Goal: Find specific fact: Find specific page/section

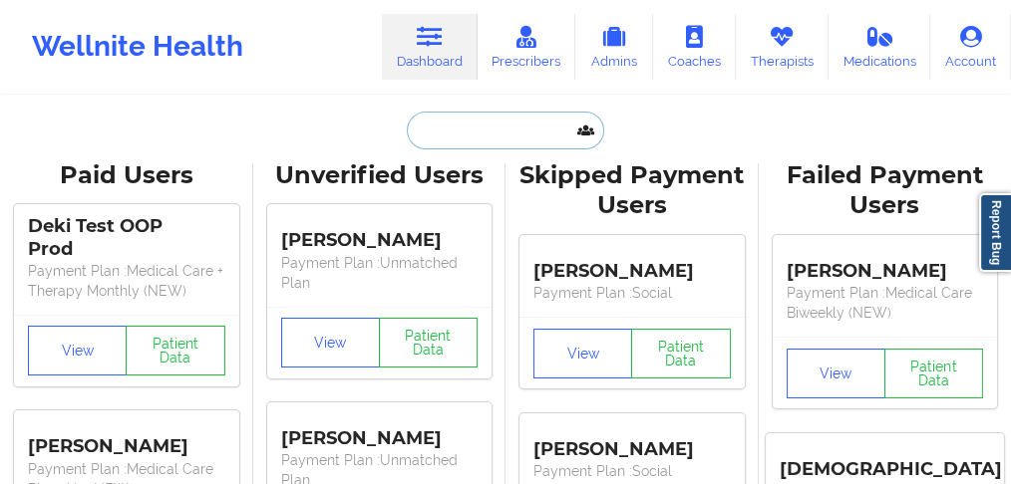
click at [471, 128] on input "text" at bounding box center [505, 131] width 197 height 38
paste input "[PERSON_NAME]"
type input "[PERSON_NAME]"
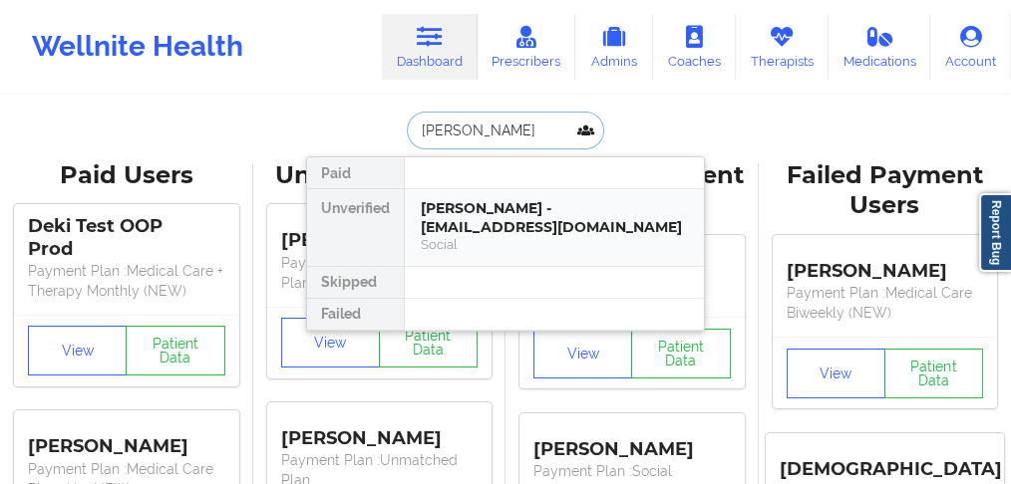
click at [503, 211] on div "[PERSON_NAME] - [EMAIL_ADDRESS][DOMAIN_NAME]" at bounding box center [554, 217] width 267 height 37
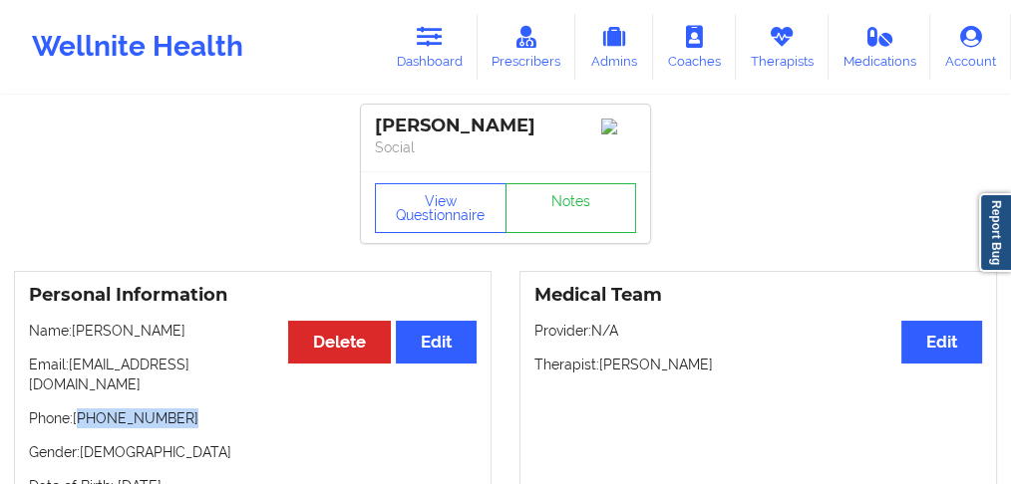
drag, startPoint x: 189, startPoint y: 402, endPoint x: 82, endPoint y: 409, distance: 107.9
click at [82, 409] on p "Phone: [PHONE_NUMBER]" at bounding box center [253, 419] width 448 height 20
copy p "[PHONE_NUMBER]"
drag, startPoint x: 151, startPoint y: 330, endPoint x: 78, endPoint y: 332, distance: 72.8
click at [78, 332] on p "Name: [PERSON_NAME]" at bounding box center [253, 331] width 448 height 20
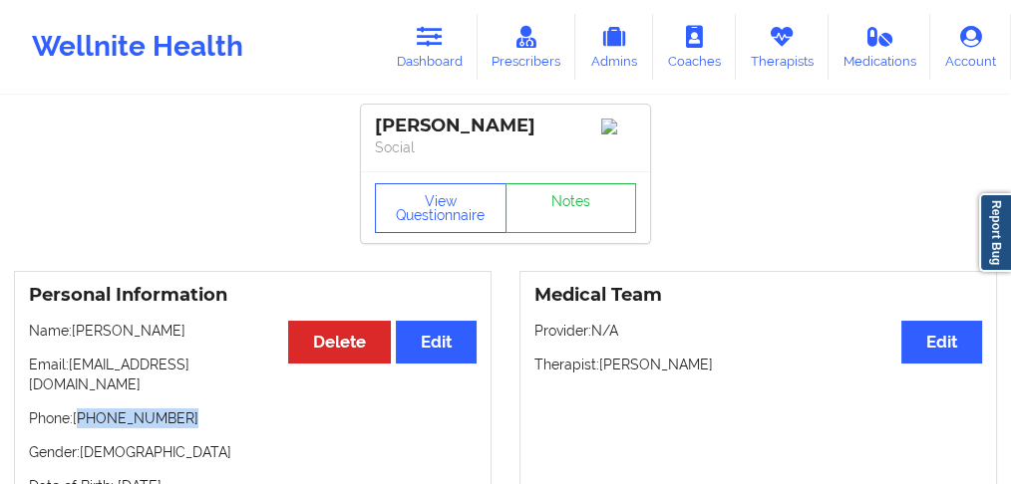
copy p "[PERSON_NAME]"
drag, startPoint x: 457, startPoint y: 44, endPoint x: 466, endPoint y: 90, distance: 46.7
click at [457, 44] on link "Dashboard" at bounding box center [430, 47] width 96 height 66
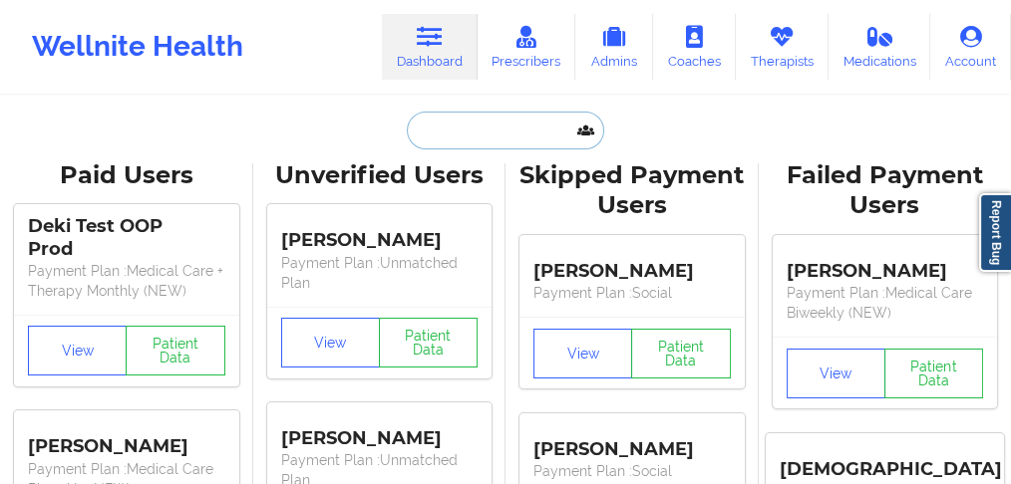
click at [458, 118] on input "text" at bounding box center [505, 131] width 197 height 38
paste input "[PERSON_NAME]"
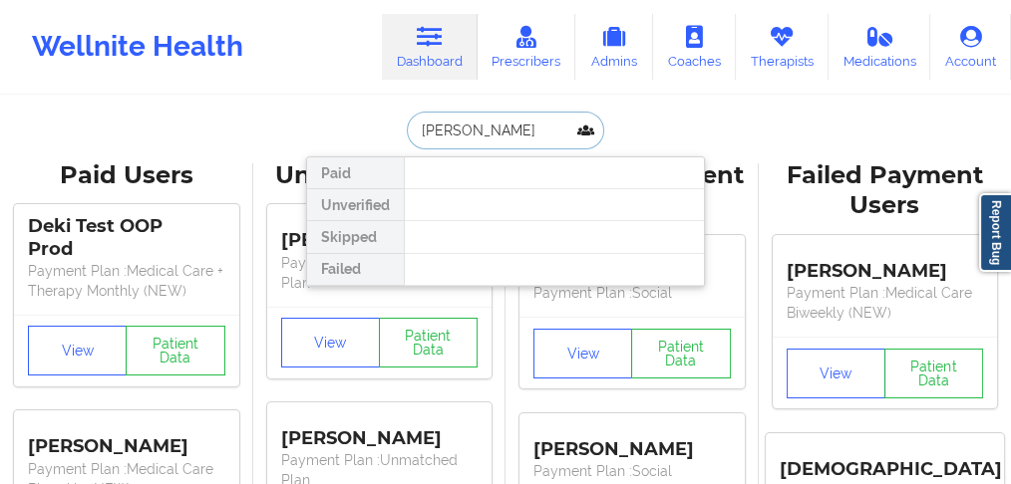
drag, startPoint x: 465, startPoint y: 128, endPoint x: 385, endPoint y: 120, distance: 80.1
click at [385, 120] on div "[PERSON_NAME] Unverified Skipped Failed" at bounding box center [505, 131] width 399 height 38
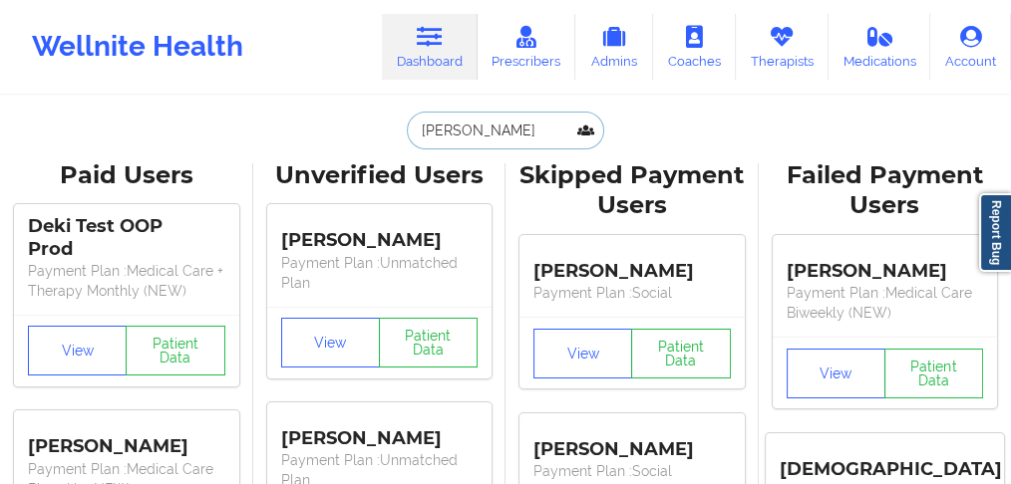
type input "[PERSON_NAME]"
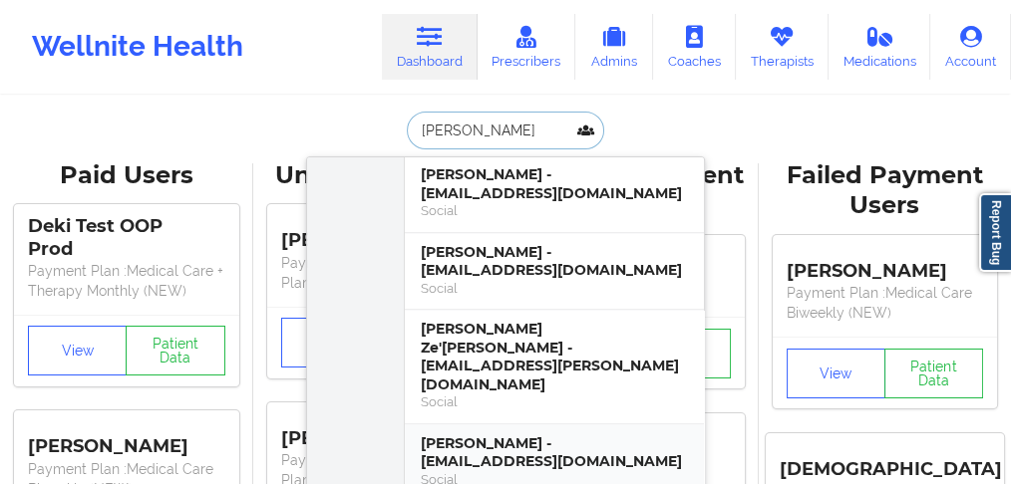
scroll to position [2326, 0]
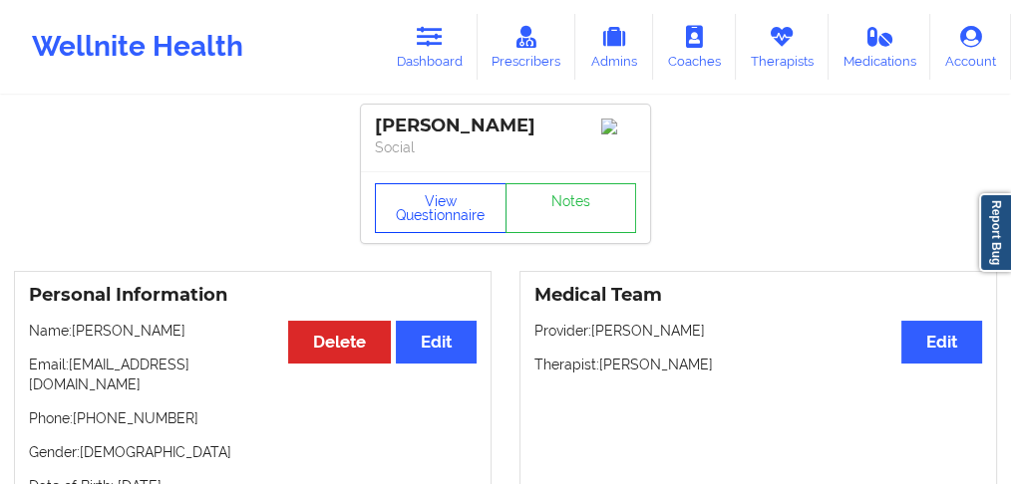
click at [442, 214] on button "View Questionnaire" at bounding box center [441, 208] width 132 height 50
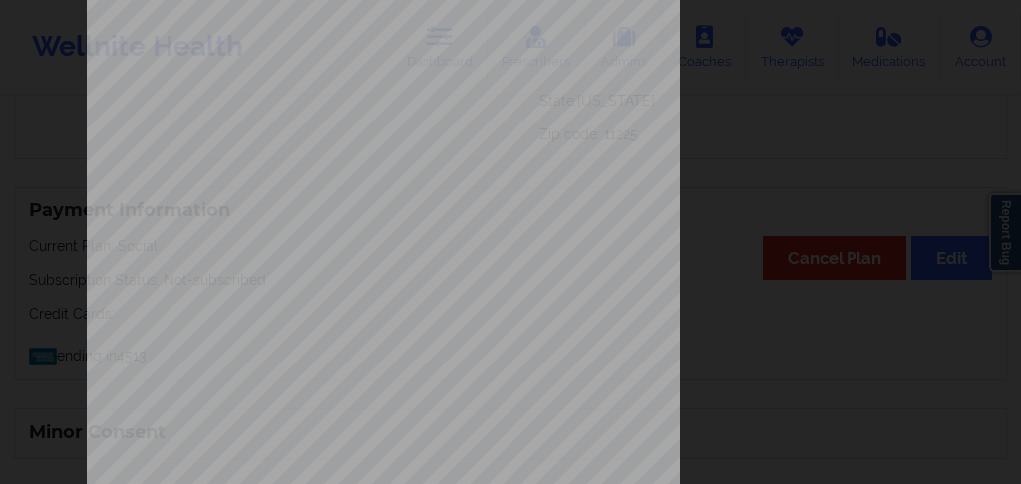
scroll to position [465, 0]
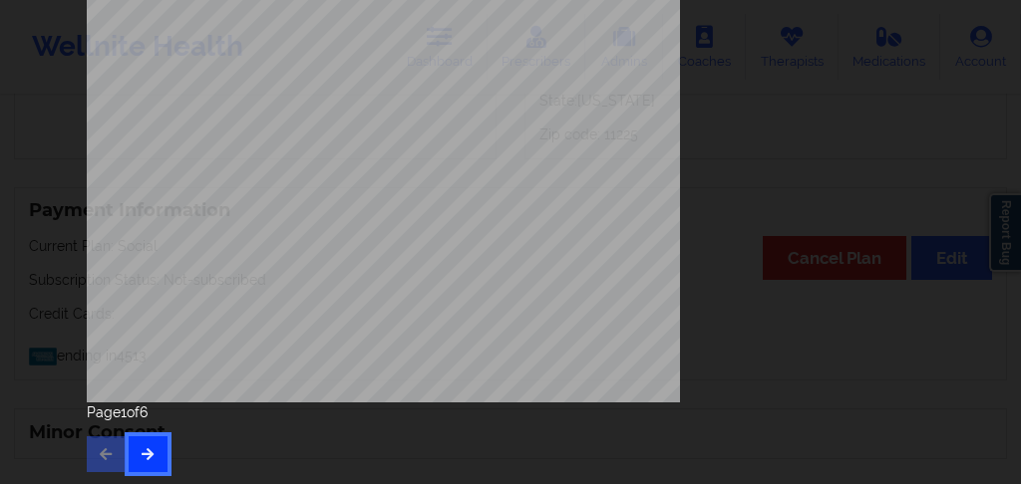
click at [146, 442] on button "button" at bounding box center [148, 455] width 39 height 36
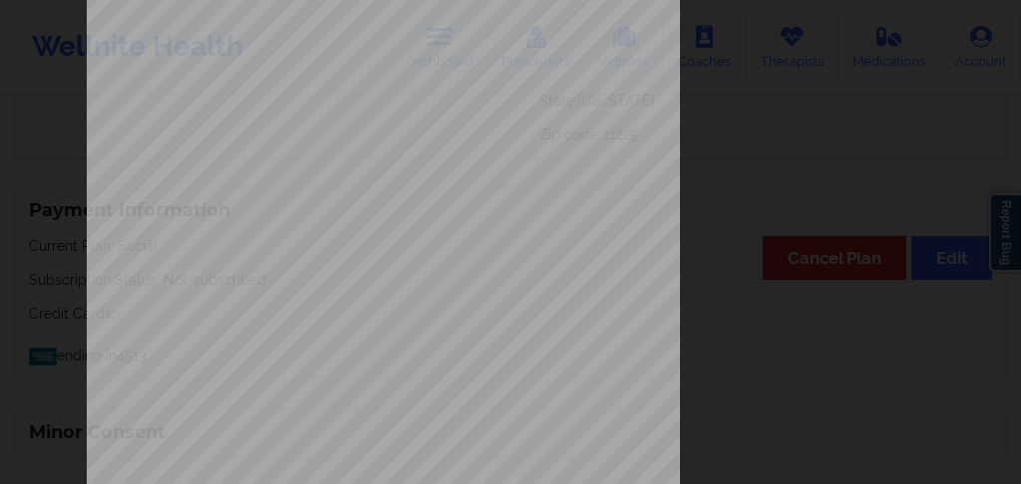
scroll to position [466, 0]
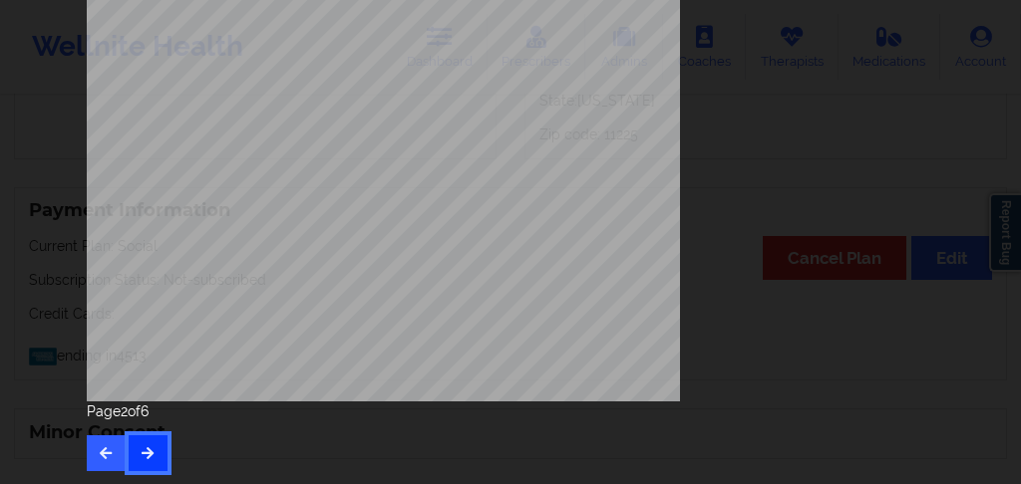
click at [148, 447] on icon "button" at bounding box center [148, 453] width 17 height 12
click at [147, 459] on icon "button" at bounding box center [148, 453] width 17 height 12
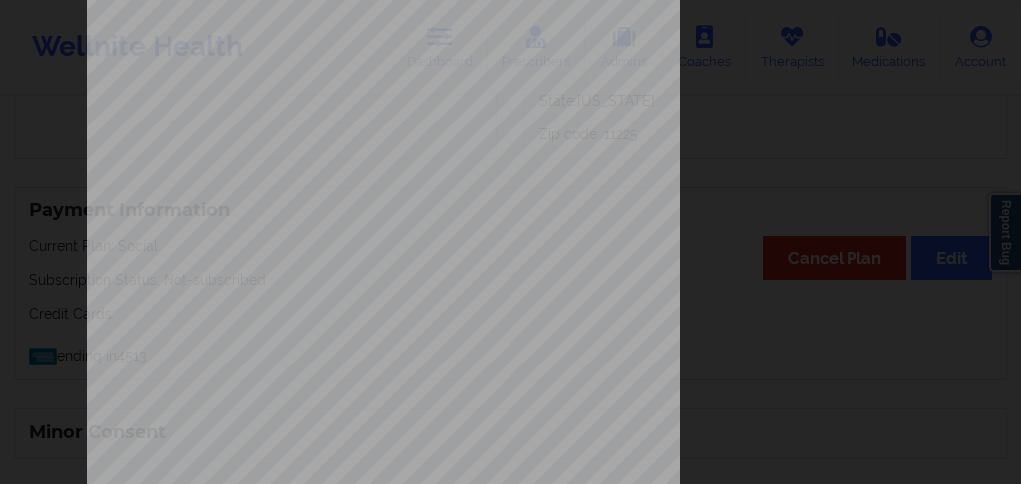
scroll to position [465, 0]
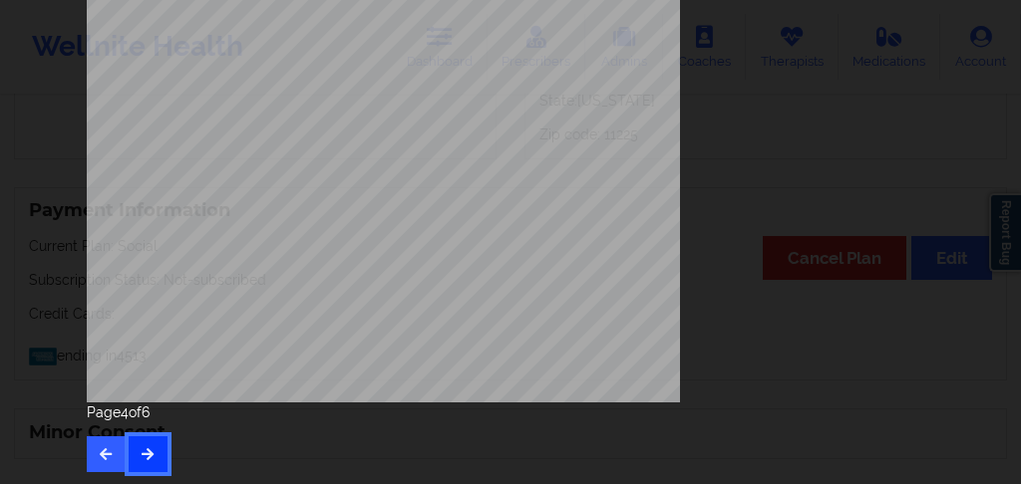
click at [151, 449] on icon "button" at bounding box center [148, 454] width 17 height 12
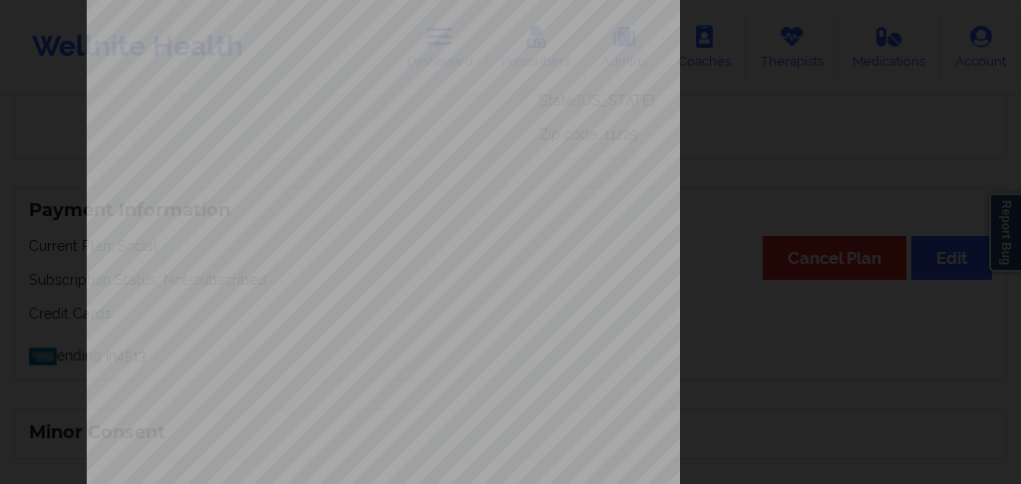
scroll to position [399, 0]
